Goal: Task Accomplishment & Management: Manage account settings

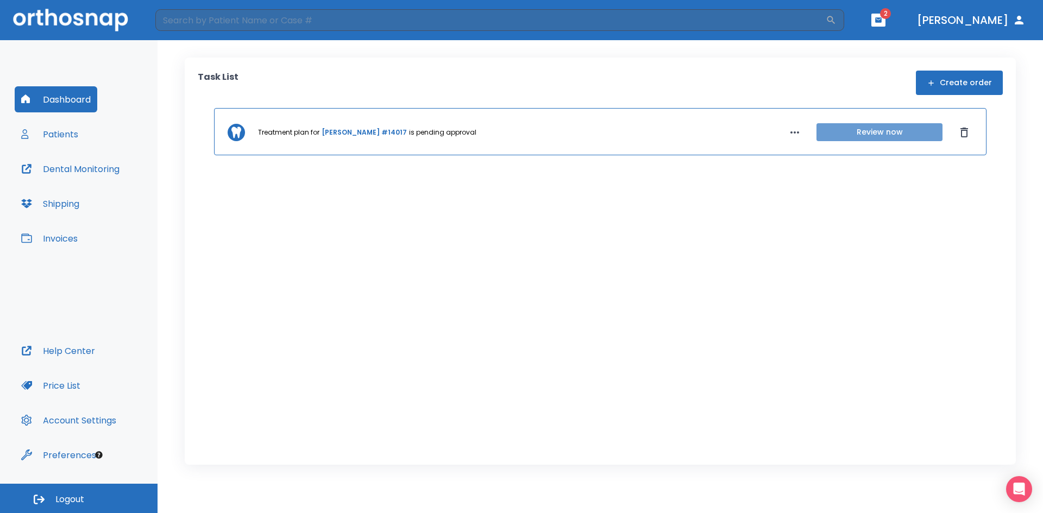
click at [874, 130] on button "Review now" at bounding box center [879, 132] width 126 height 18
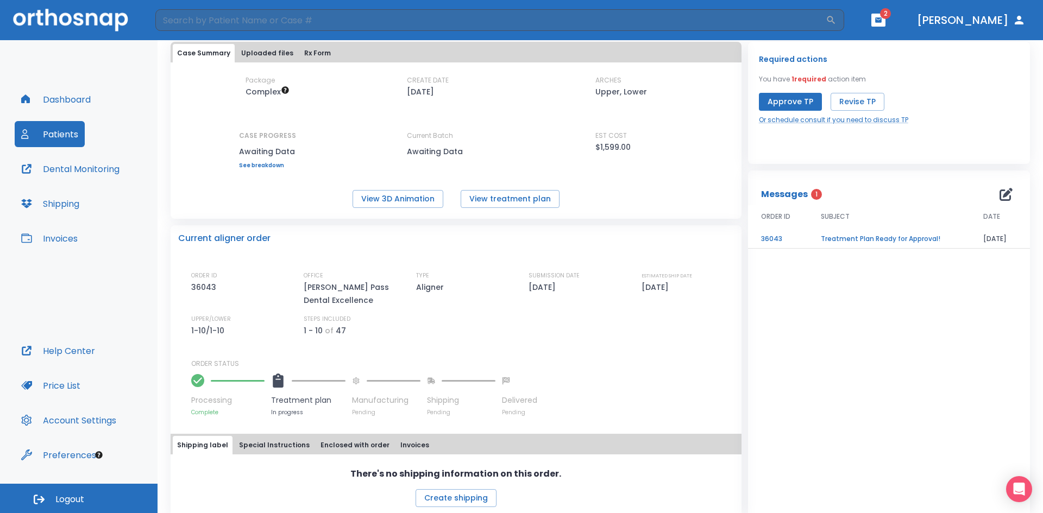
scroll to position [71, 0]
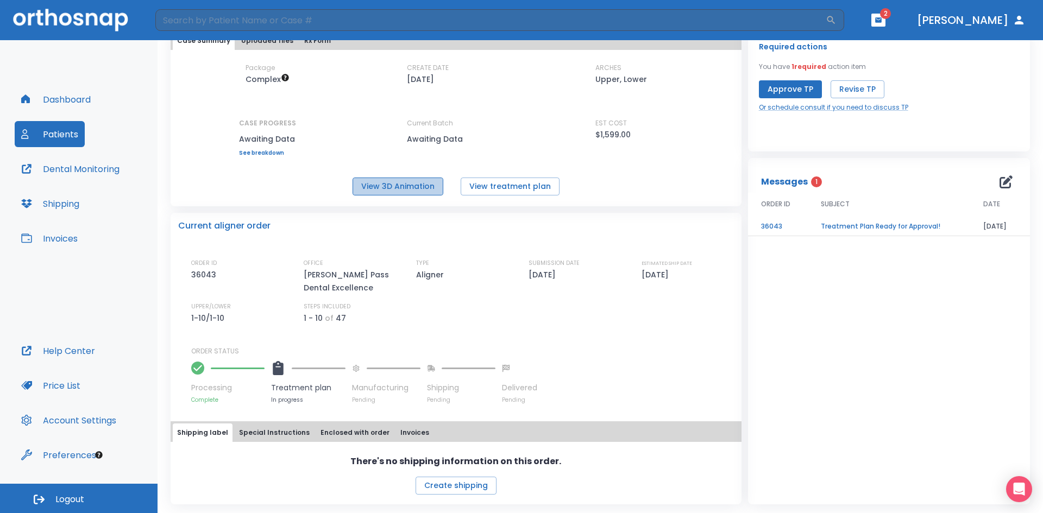
click at [420, 183] on button "View 3D Animation" at bounding box center [397, 187] width 91 height 18
click at [505, 192] on button "View treatment plan" at bounding box center [509, 187] width 99 height 18
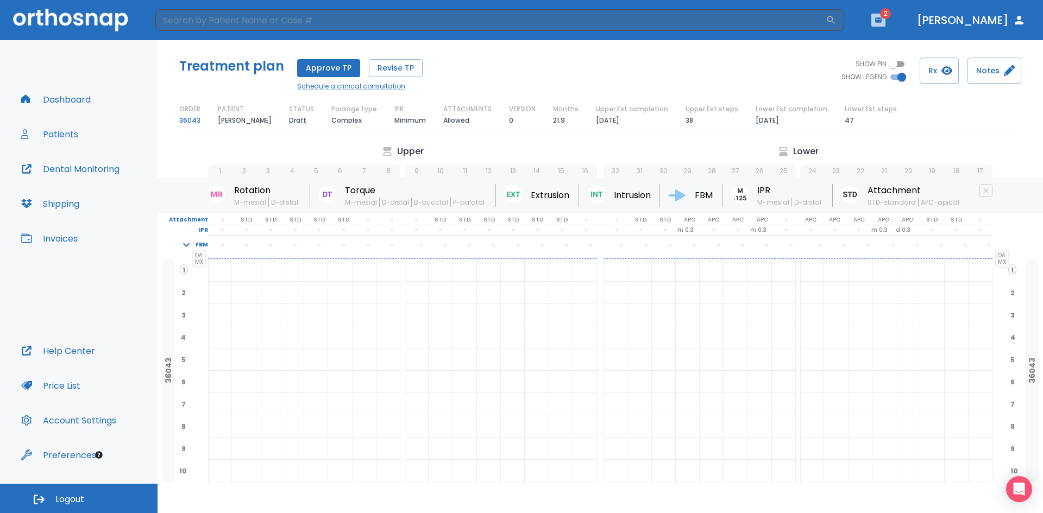
click at [885, 15] on button "button" at bounding box center [878, 20] width 14 height 13
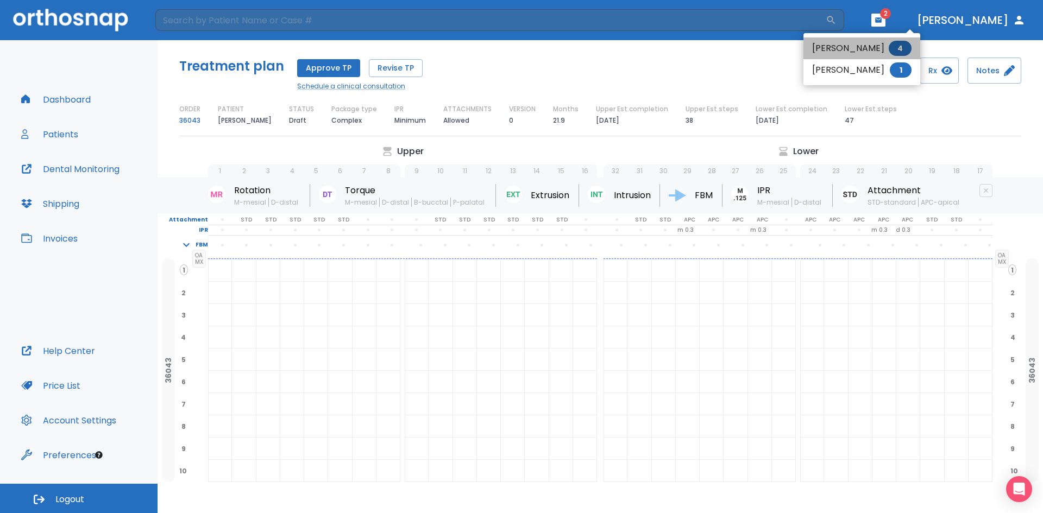
click at [901, 46] on span "4" at bounding box center [899, 48] width 23 height 15
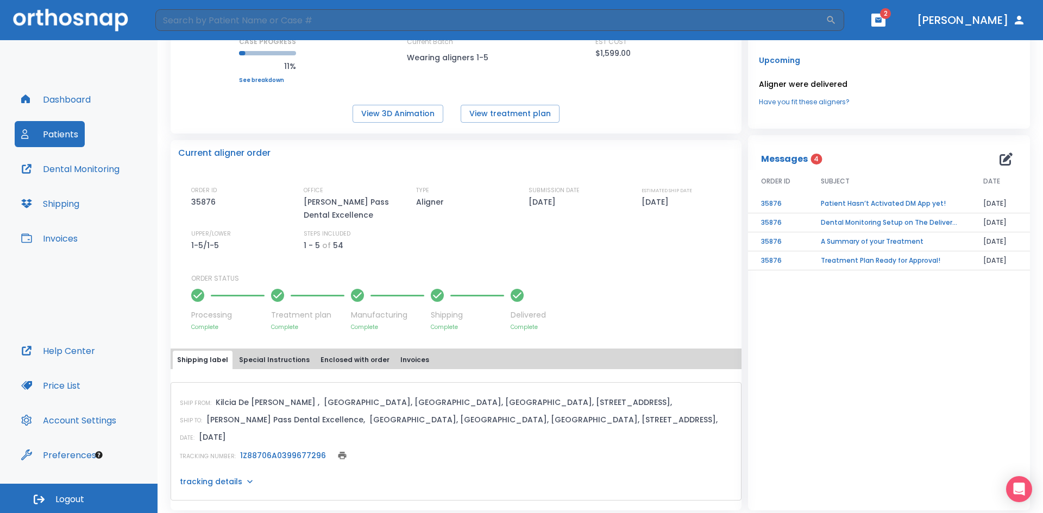
scroll to position [167, 0]
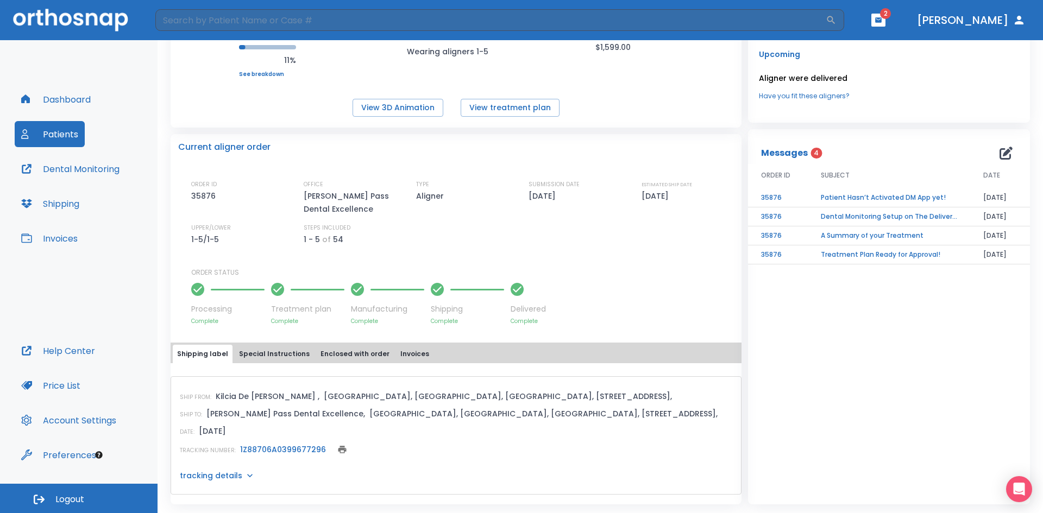
click at [836, 219] on td "Dental Monitoring Setup on The Delivery Day" at bounding box center [888, 216] width 162 height 19
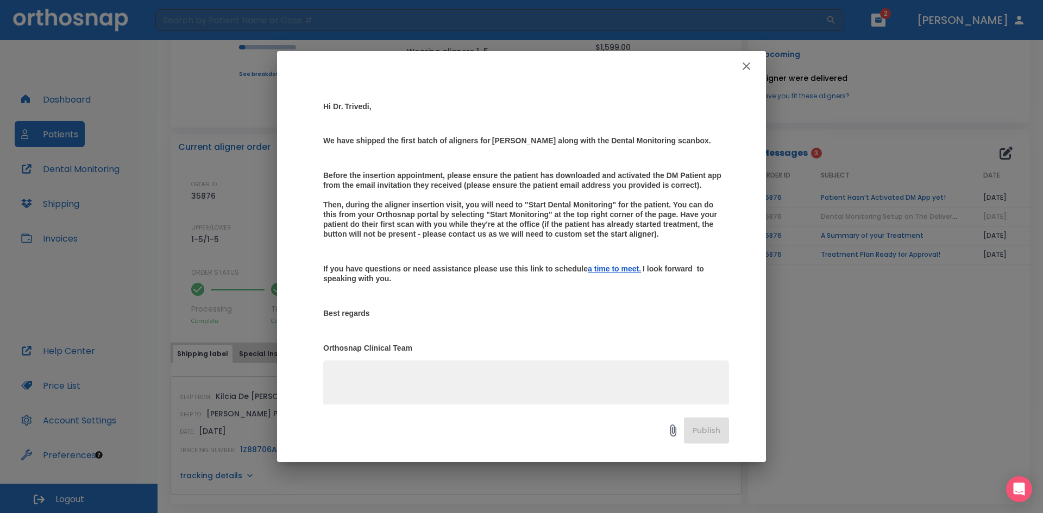
scroll to position [87, 0]
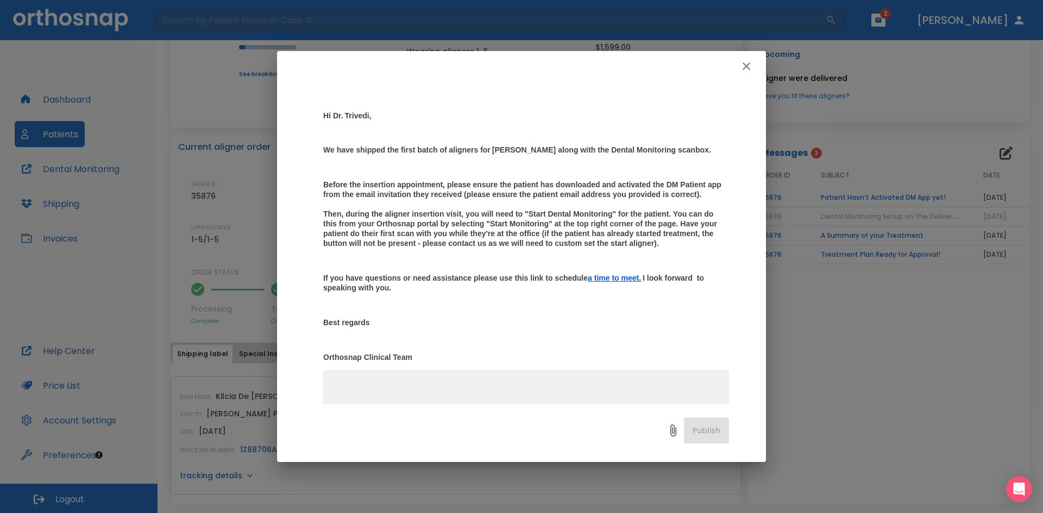
click at [659, 325] on p "Hi [PERSON_NAME], We have shipped the first batch of aligners for [PERSON_NAME]…" at bounding box center [526, 236] width 406 height 251
click at [744, 64] on icon "button" at bounding box center [746, 66] width 8 height 8
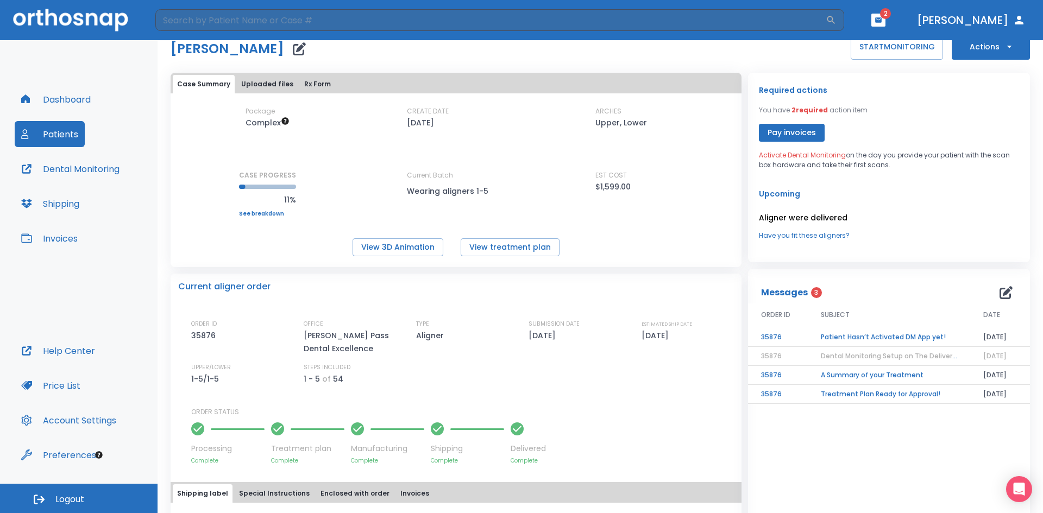
scroll to position [0, 0]
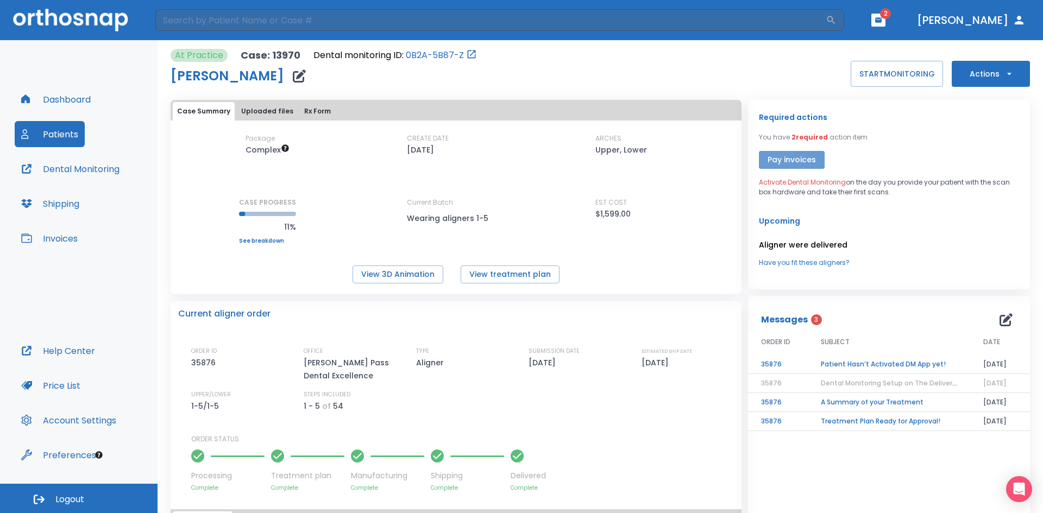
click at [779, 156] on button "Pay invoices" at bounding box center [792, 160] width 66 height 18
